Goal: Task Accomplishment & Management: Use online tool/utility

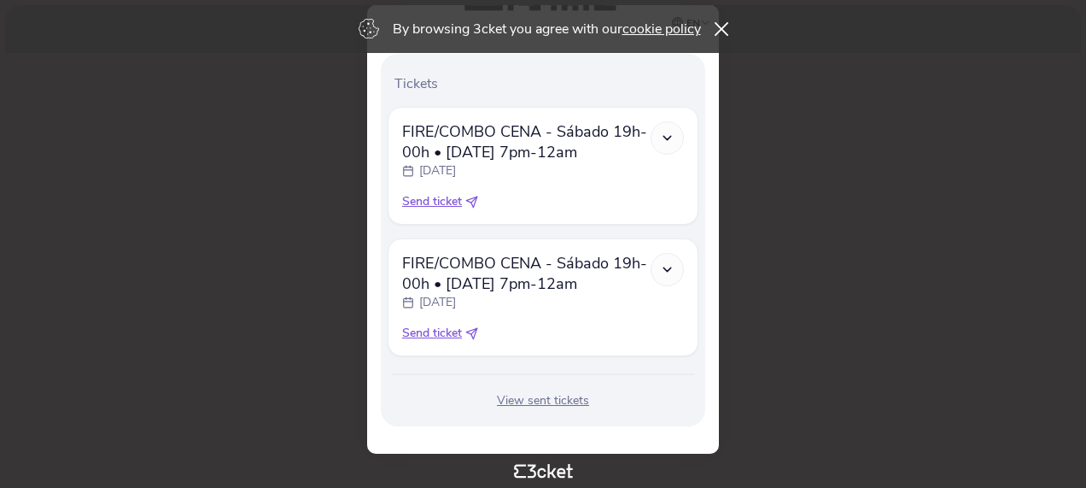
scroll to position [443, 0]
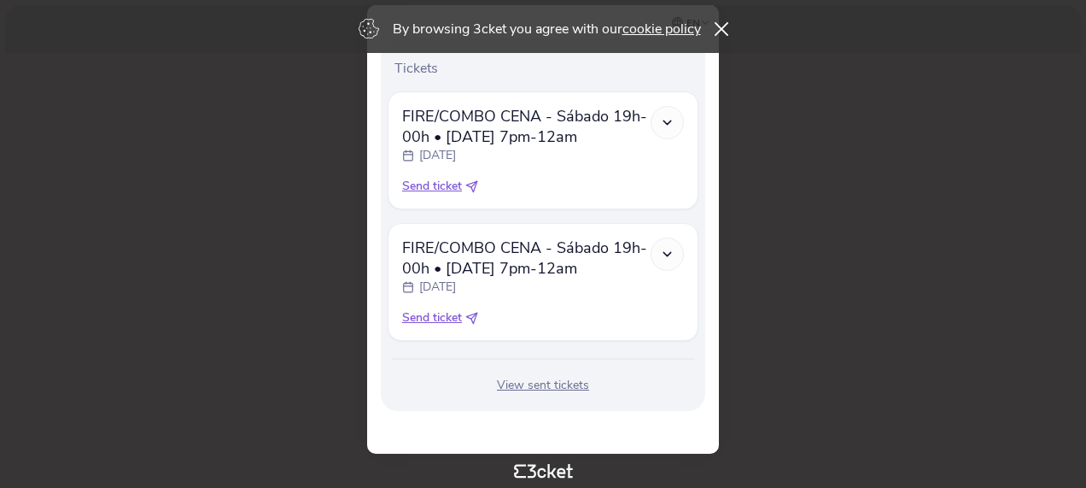
click at [534, 388] on div "View sent tickets" at bounding box center [543, 385] width 311 height 17
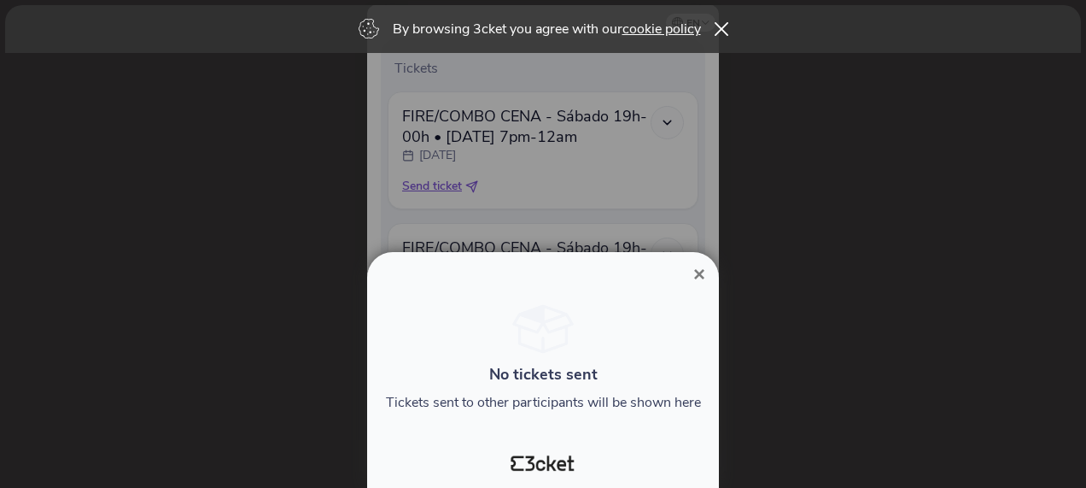
click at [702, 271] on span "×" at bounding box center [699, 273] width 12 height 23
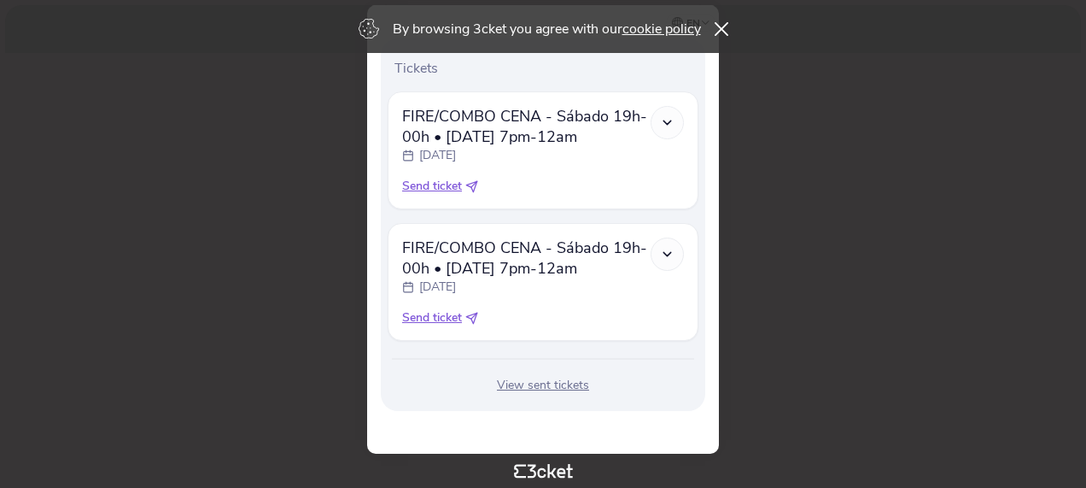
click at [469, 313] on icon at bounding box center [471, 318] width 13 height 13
select select "34"
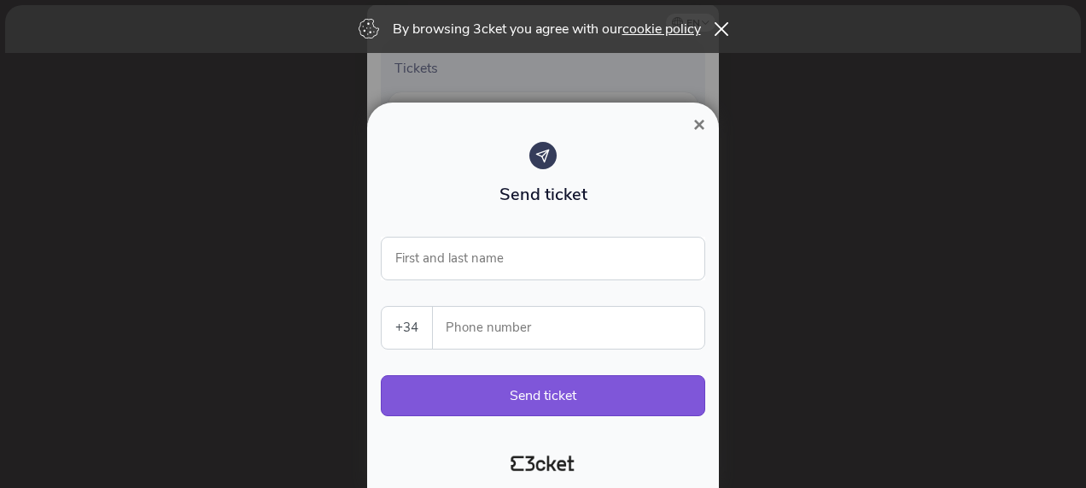
click at [701, 128] on span "×" at bounding box center [699, 124] width 12 height 23
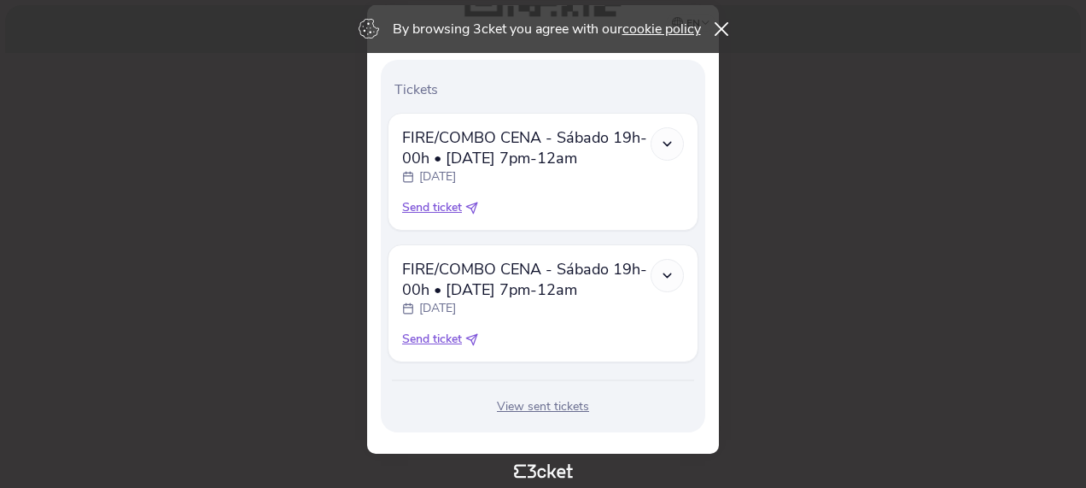
scroll to position [443, 0]
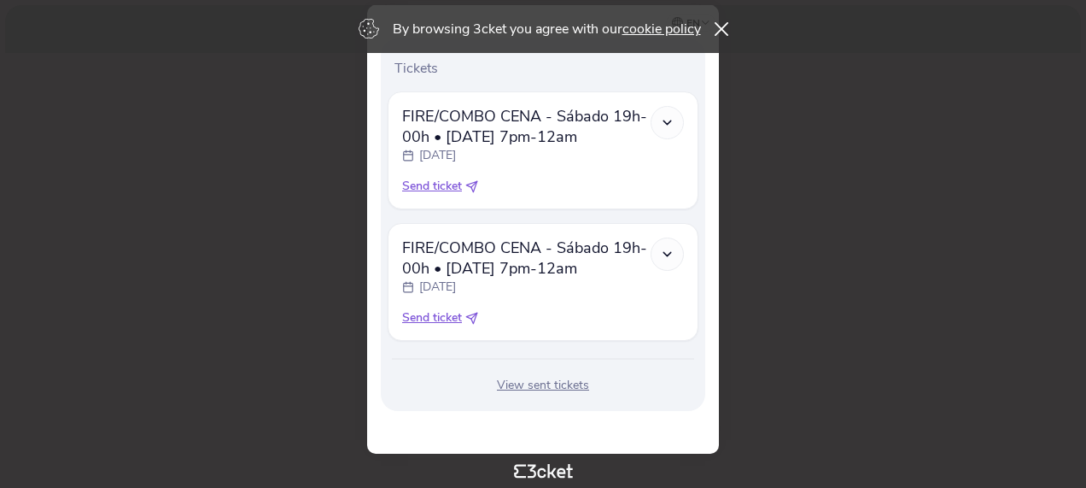
click at [429, 316] on span "Send ticket" at bounding box center [432, 317] width 60 height 17
select select "34"
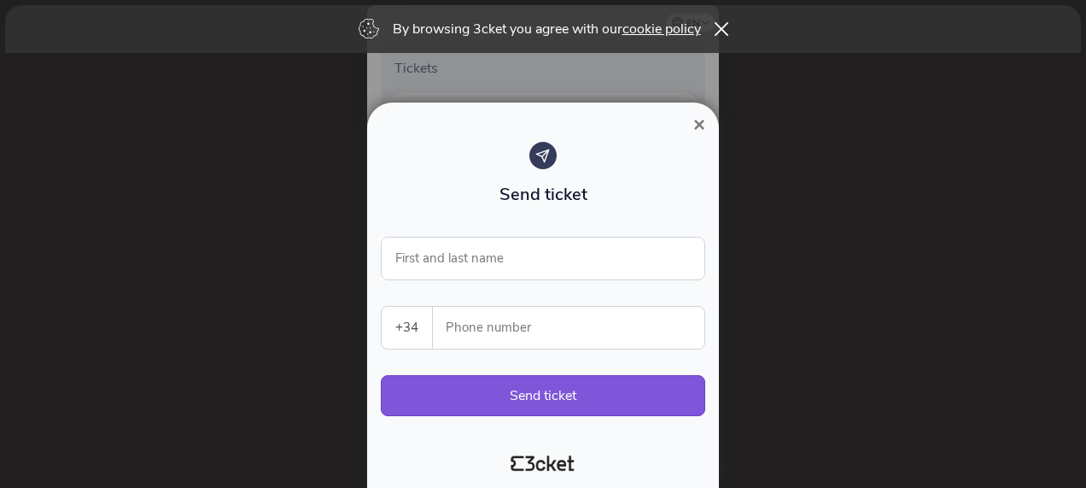
click at [701, 121] on span "×" at bounding box center [699, 124] width 12 height 23
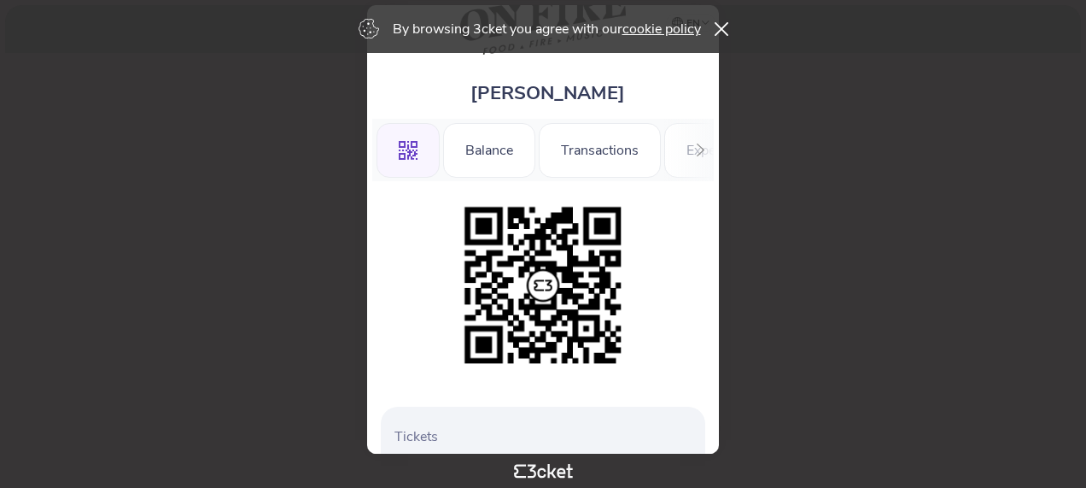
scroll to position [0, 0]
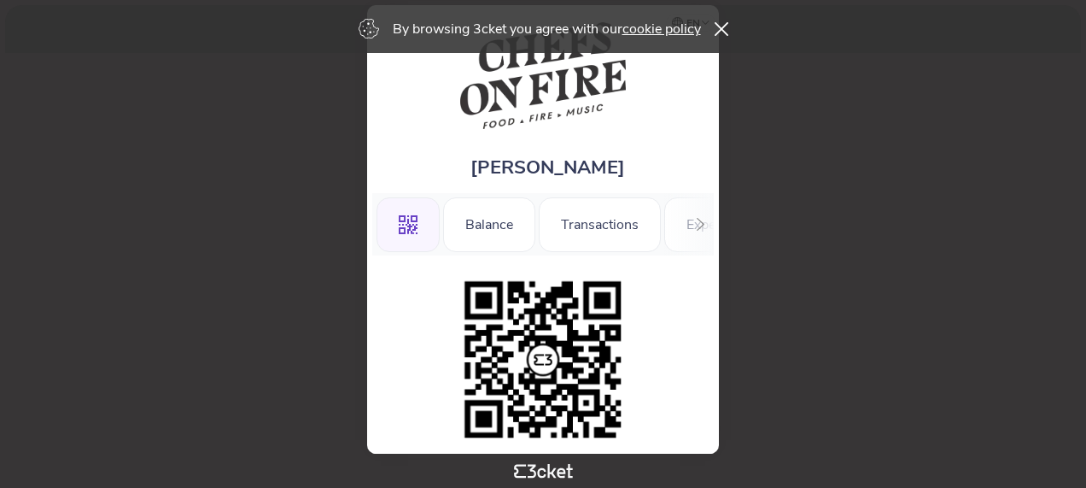
click at [696, 224] on icon at bounding box center [700, 224] width 13 height 13
click at [386, 224] on icon at bounding box center [385, 224] width 13 height 13
click at [408, 225] on icon ".st0{fill-rule:evenodd;clip-rule:evenodd;}" at bounding box center [408, 224] width 19 height 19
